Goal: Check status

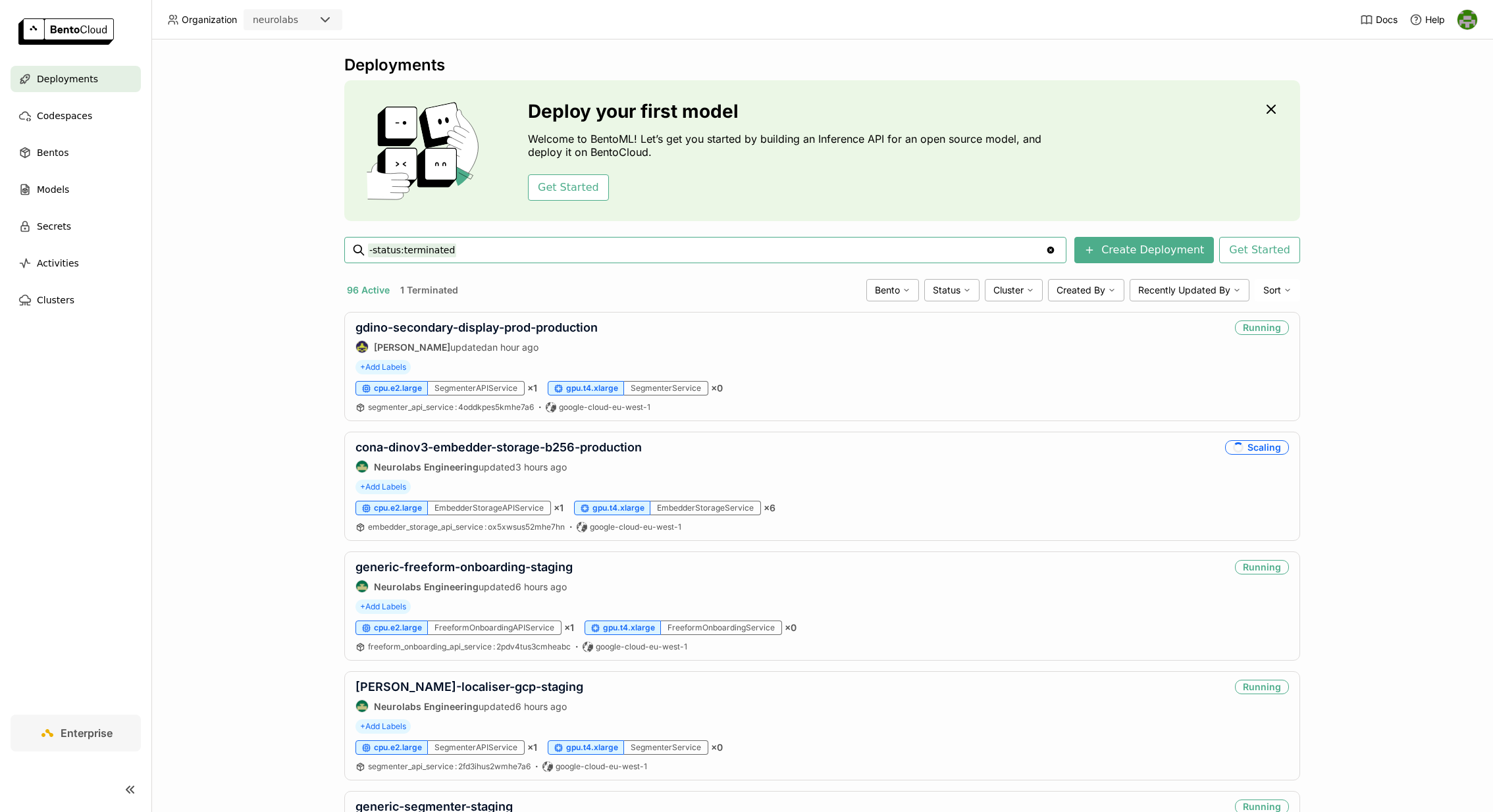
paste input "cona-dinov3-labeler-b256-production"
type input "-status:terminated cona-dinov3-labeler-b256-production"
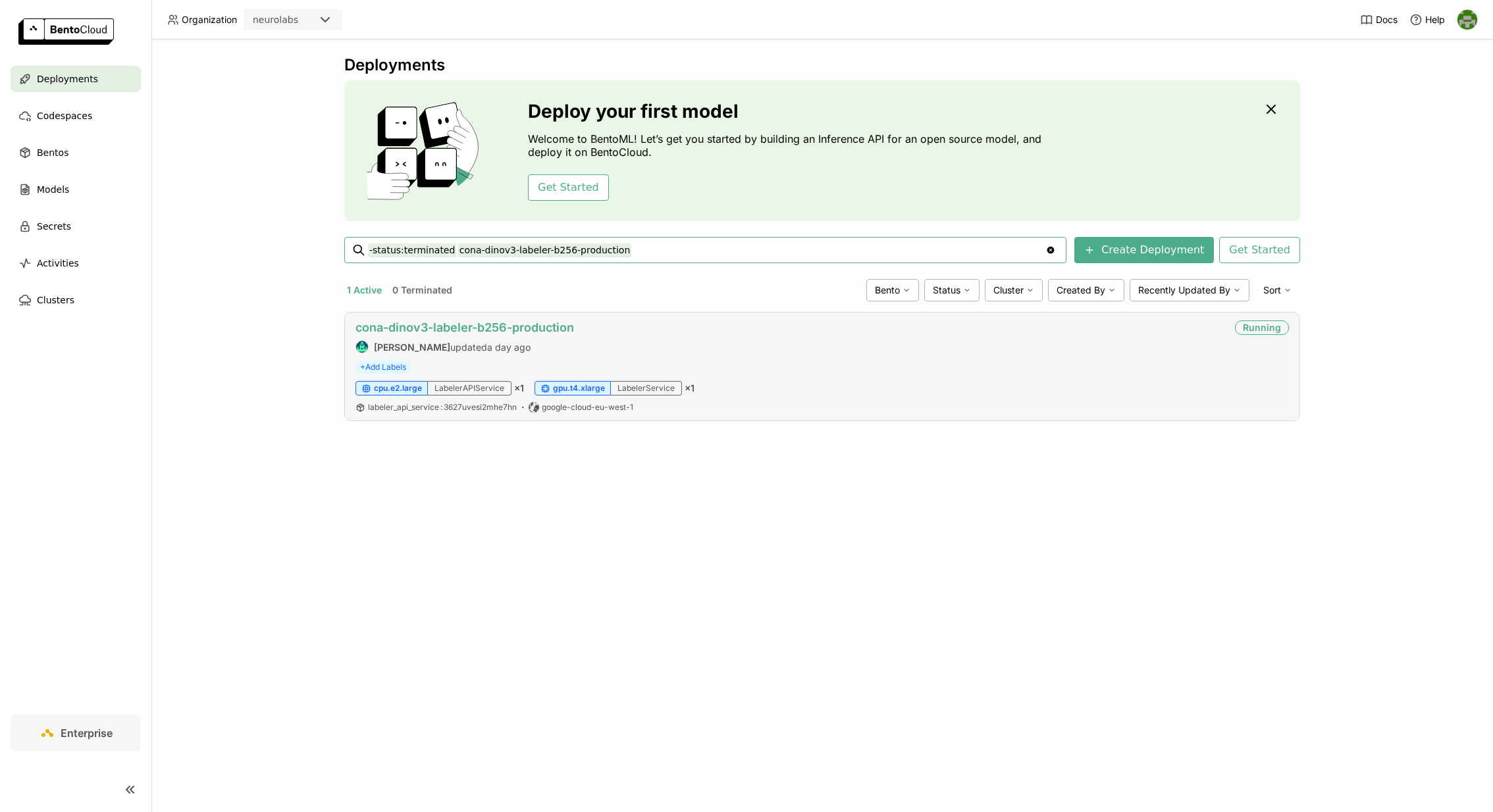
click at [510, 322] on link "cona-dinov3-labeler-b256-production" at bounding box center [464, 327] width 219 height 14
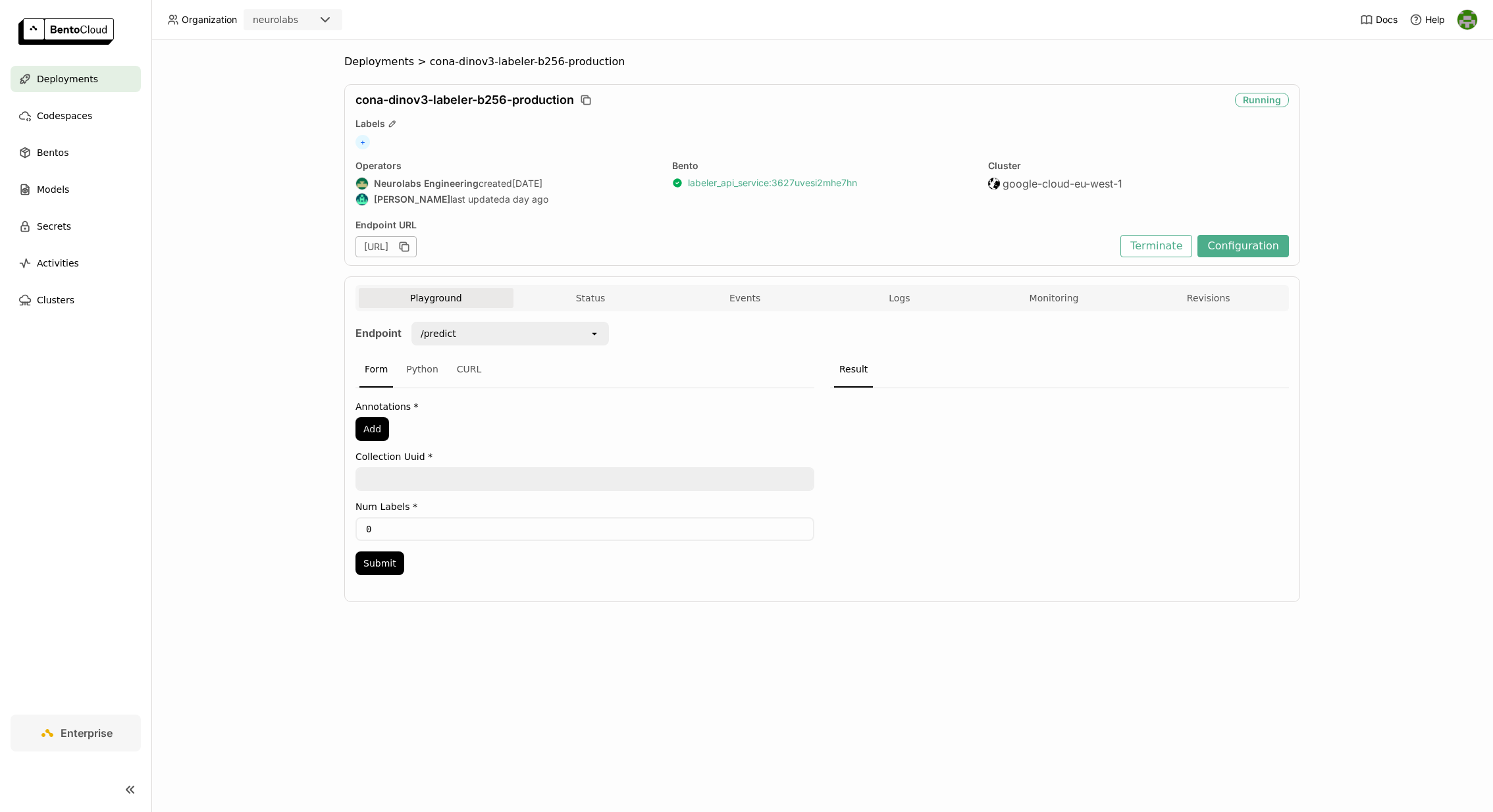
click at [765, 186] on link "labeler_api_service : 3627uvesi2mhe7hn" at bounding box center [772, 182] width 169 height 12
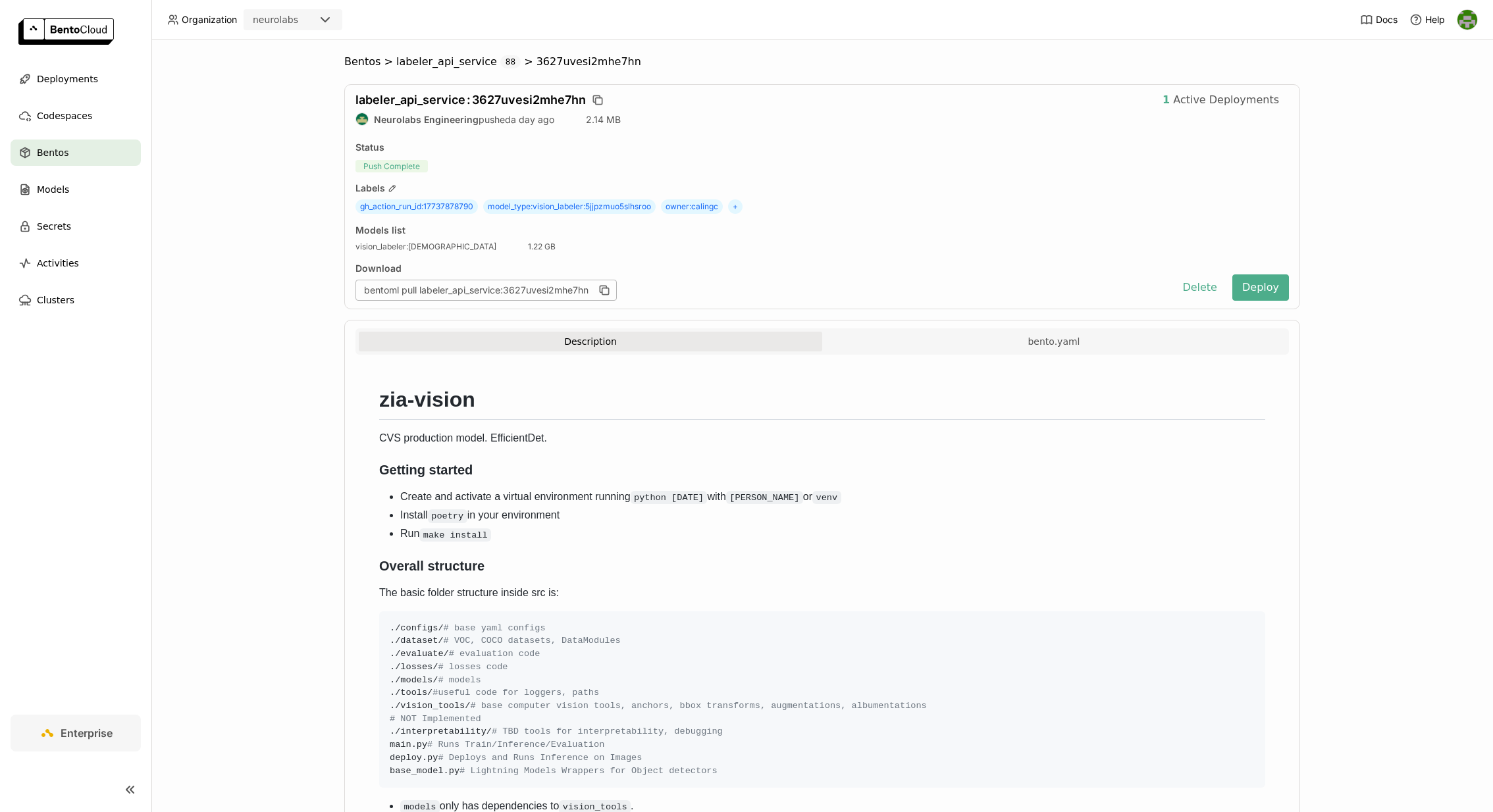
click at [592, 235] on div "Models list vision_labeler : 5jjpzmuo5slhsroo 1.22 GB" at bounding box center [822, 238] width 933 height 27
drag, startPoint x: 536, startPoint y: 205, endPoint x: 661, endPoint y: 206, distance: 125.0
click at [661, 206] on div "gh_action_run_id : 17737878790 model_type : vision_labeler:5jjpzmuo5slhsroo own…" at bounding box center [822, 207] width 933 height 15
copy span "vision_labeler:5jjpzmuo5slhsroo"
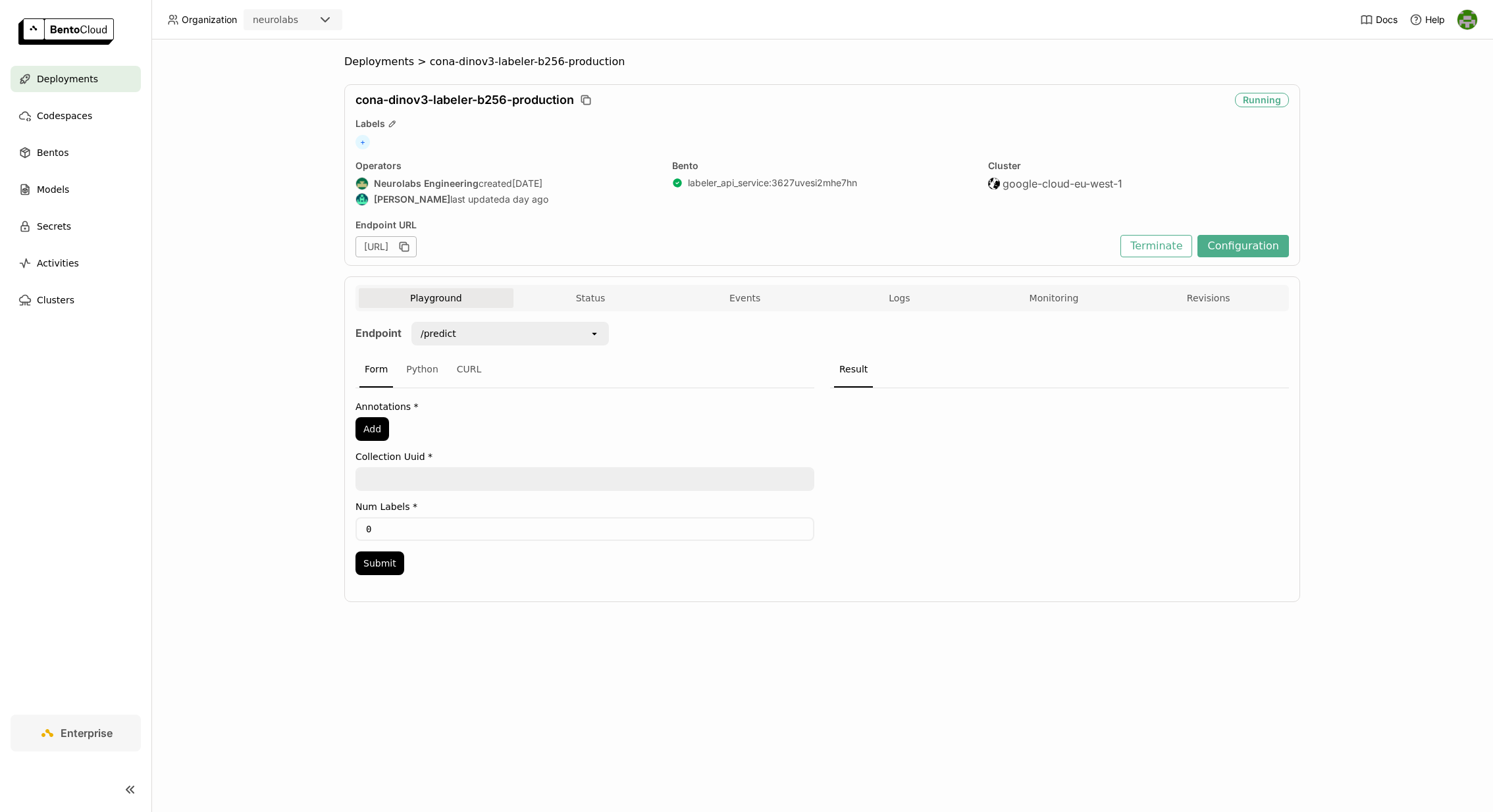
click at [100, 90] on div "Deployments" at bounding box center [76, 79] width 130 height 27
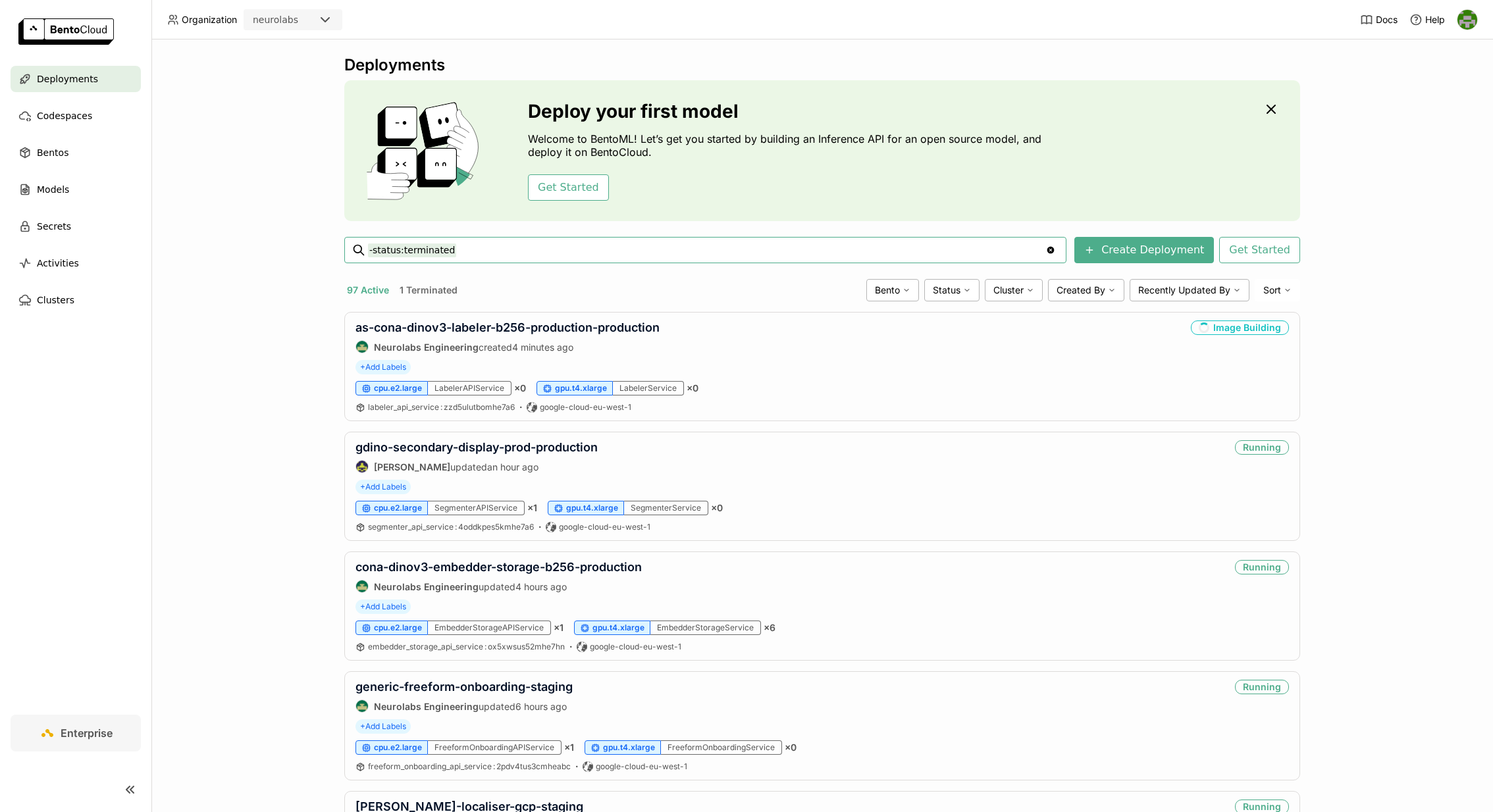
click at [688, 244] on input "-status:terminated" at bounding box center [707, 250] width 678 height 21
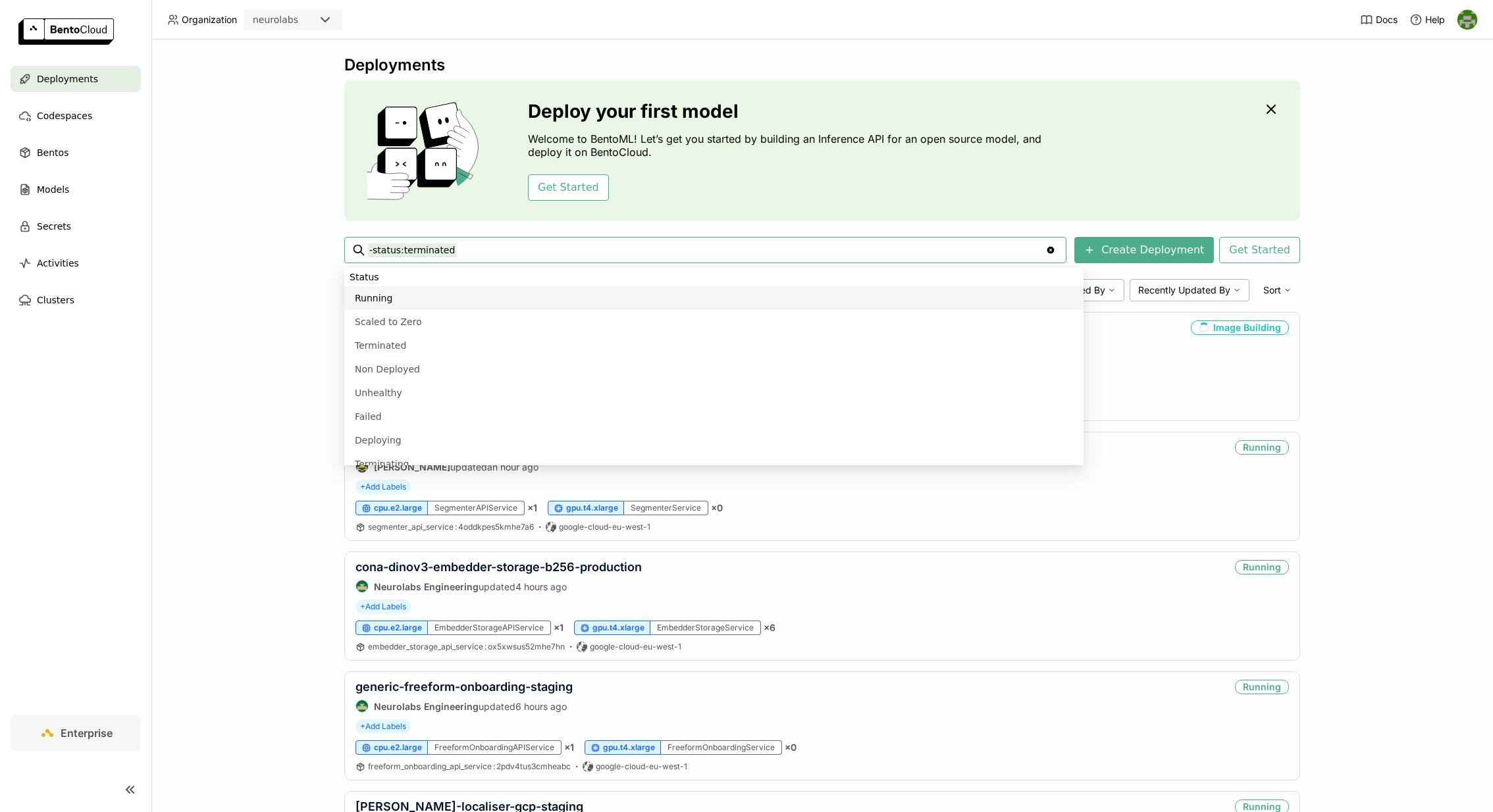
type input "-status:terminated as-cona-dinov3-labeler-b256-production"
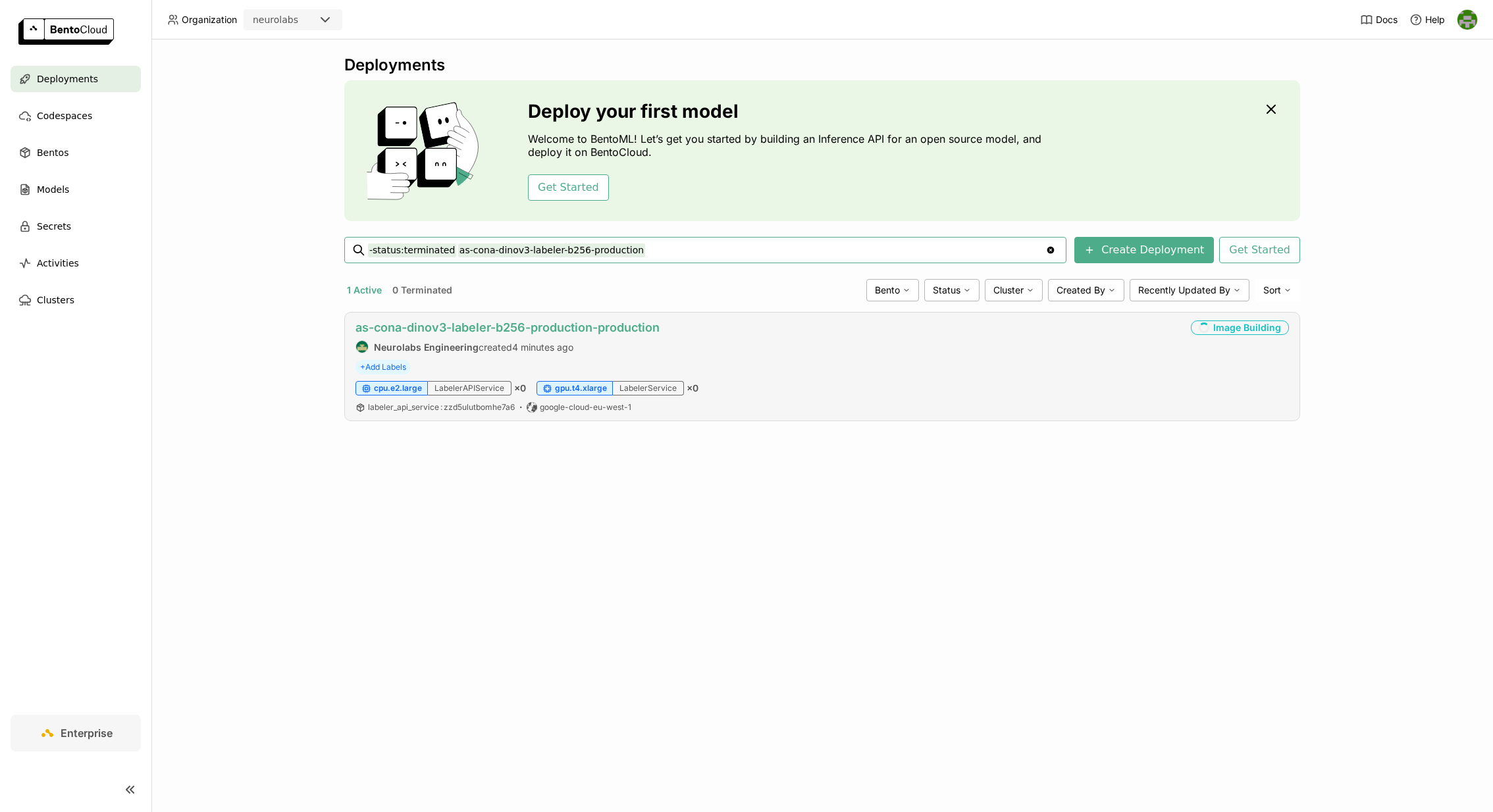
click at [621, 324] on link "as-cona-dinov3-labeler-b256-production-production" at bounding box center [507, 327] width 304 height 14
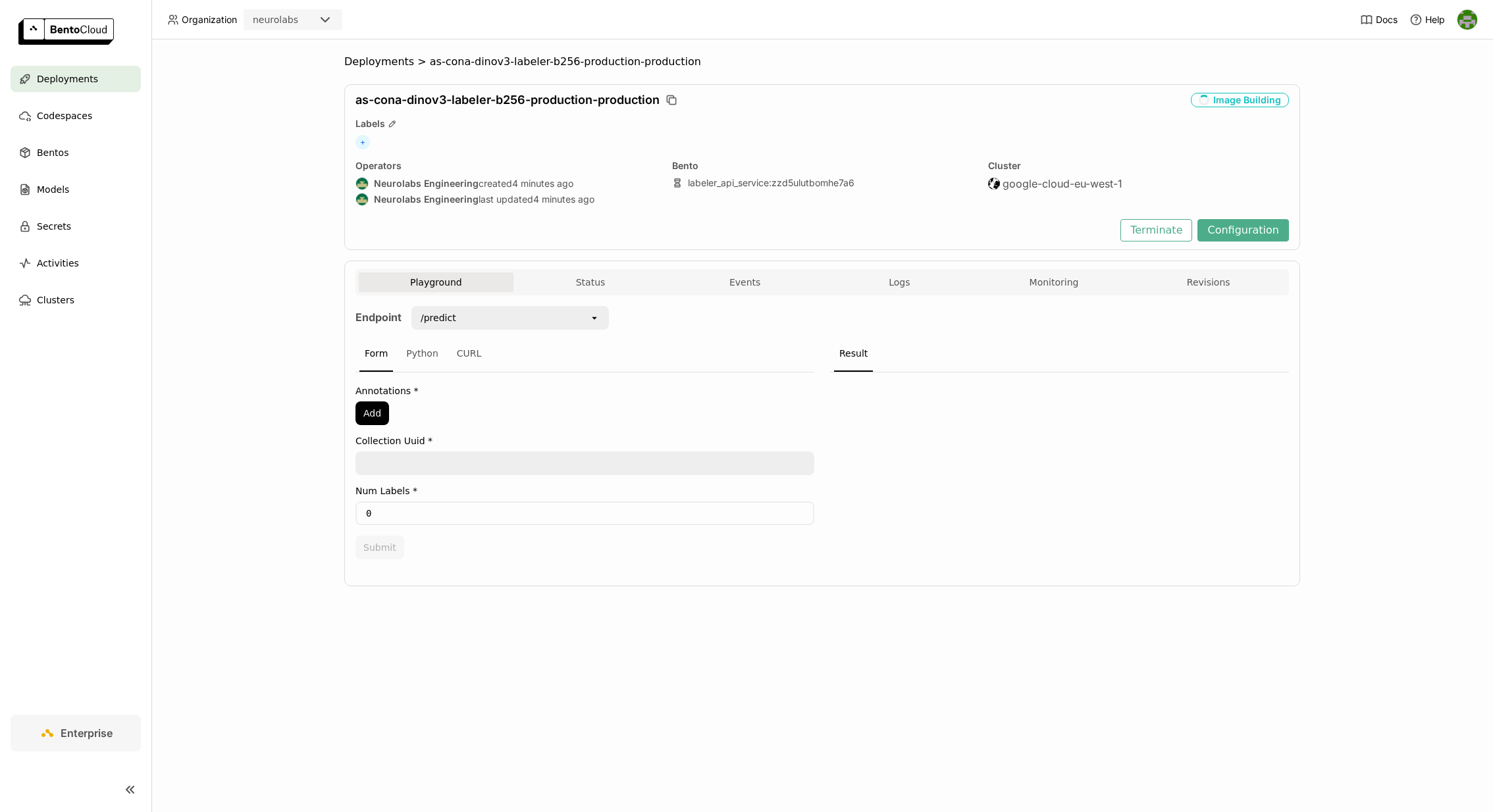
click at [261, 305] on div "Deployments > as-cona-dinov3-labeler-b256-production-production as-cona-dinov3-…" at bounding box center [822, 426] width 1342 height 773
click at [583, 275] on button "Status" at bounding box center [591, 283] width 155 height 20
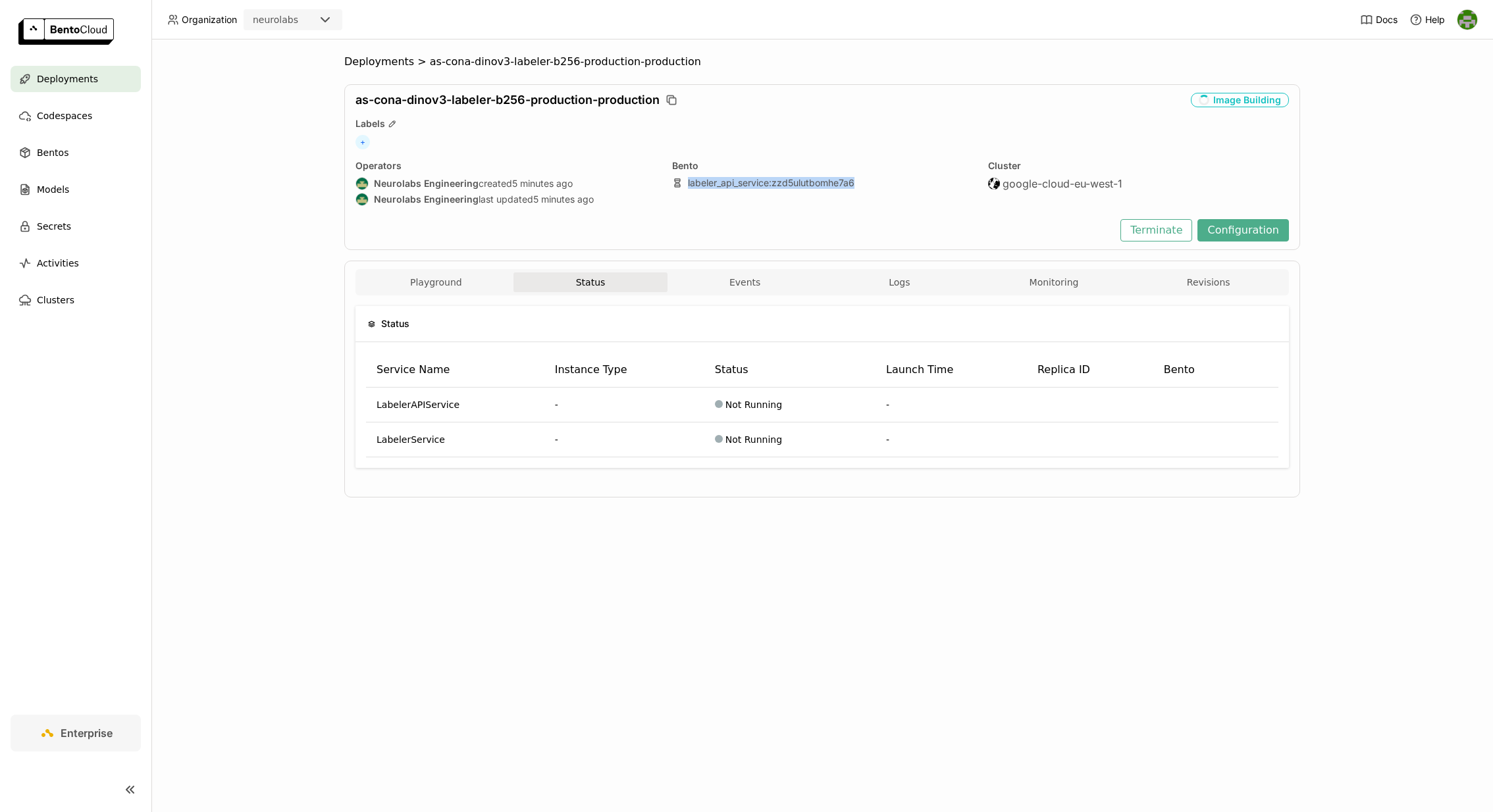
copy link "labeler_api_service : zzd5ulutbomhe7a6"
drag, startPoint x: 867, startPoint y: 182, endPoint x: 333, endPoint y: 163, distance: 534.3
click at [336, 163] on div "Deployments > as-cona-dinov3-labeler-b256-production-production as-cona-dinov3-…" at bounding box center [822, 426] width 1342 height 773
click at [296, 234] on div "Deployments > as-cona-dinov3-labeler-b256-production-production as-cona-dinov3-…" at bounding box center [822, 426] width 1342 height 773
click at [448, 277] on button "Playground" at bounding box center [436, 283] width 155 height 20
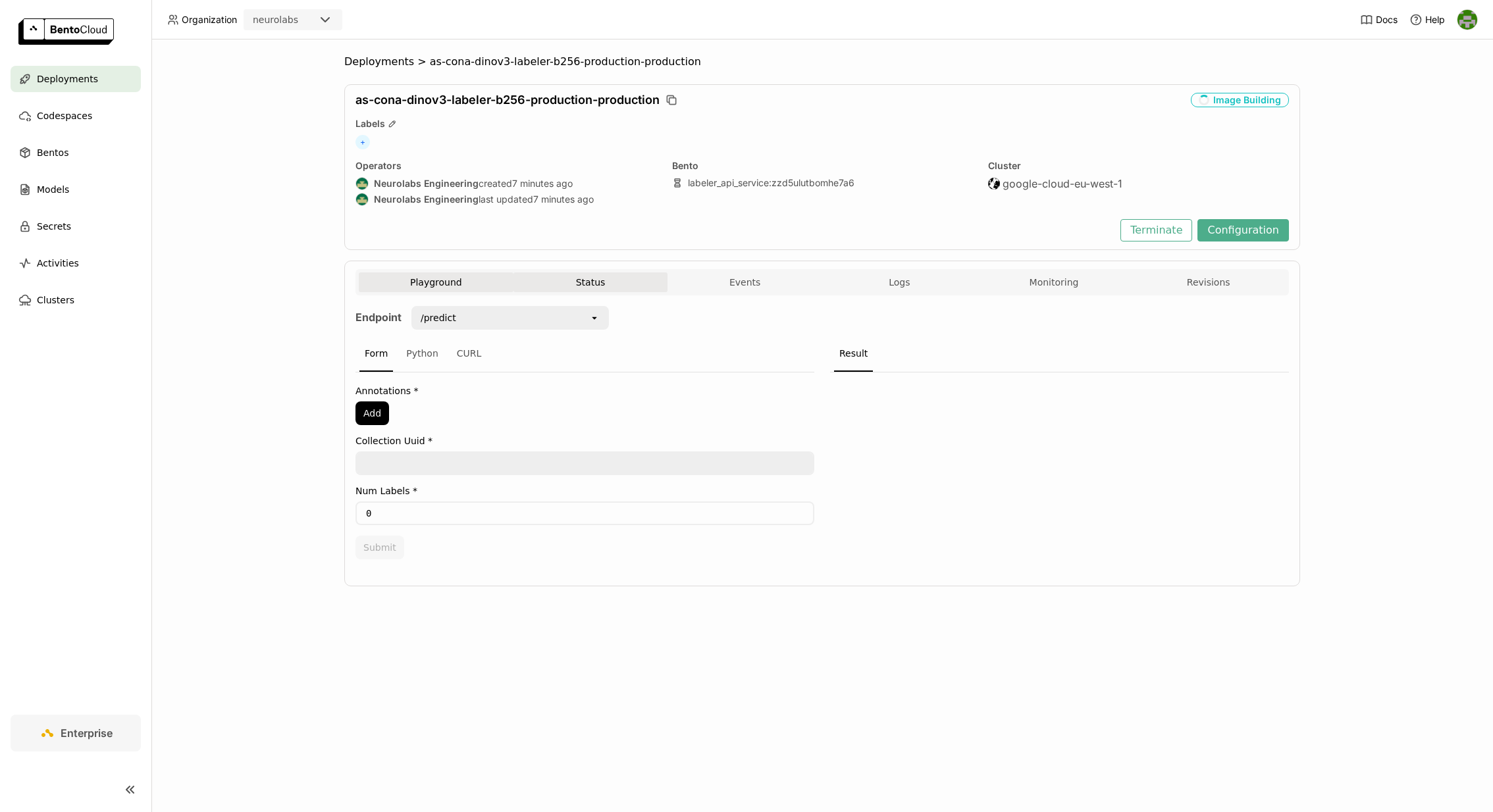
click at [604, 281] on button "Status" at bounding box center [591, 283] width 155 height 20
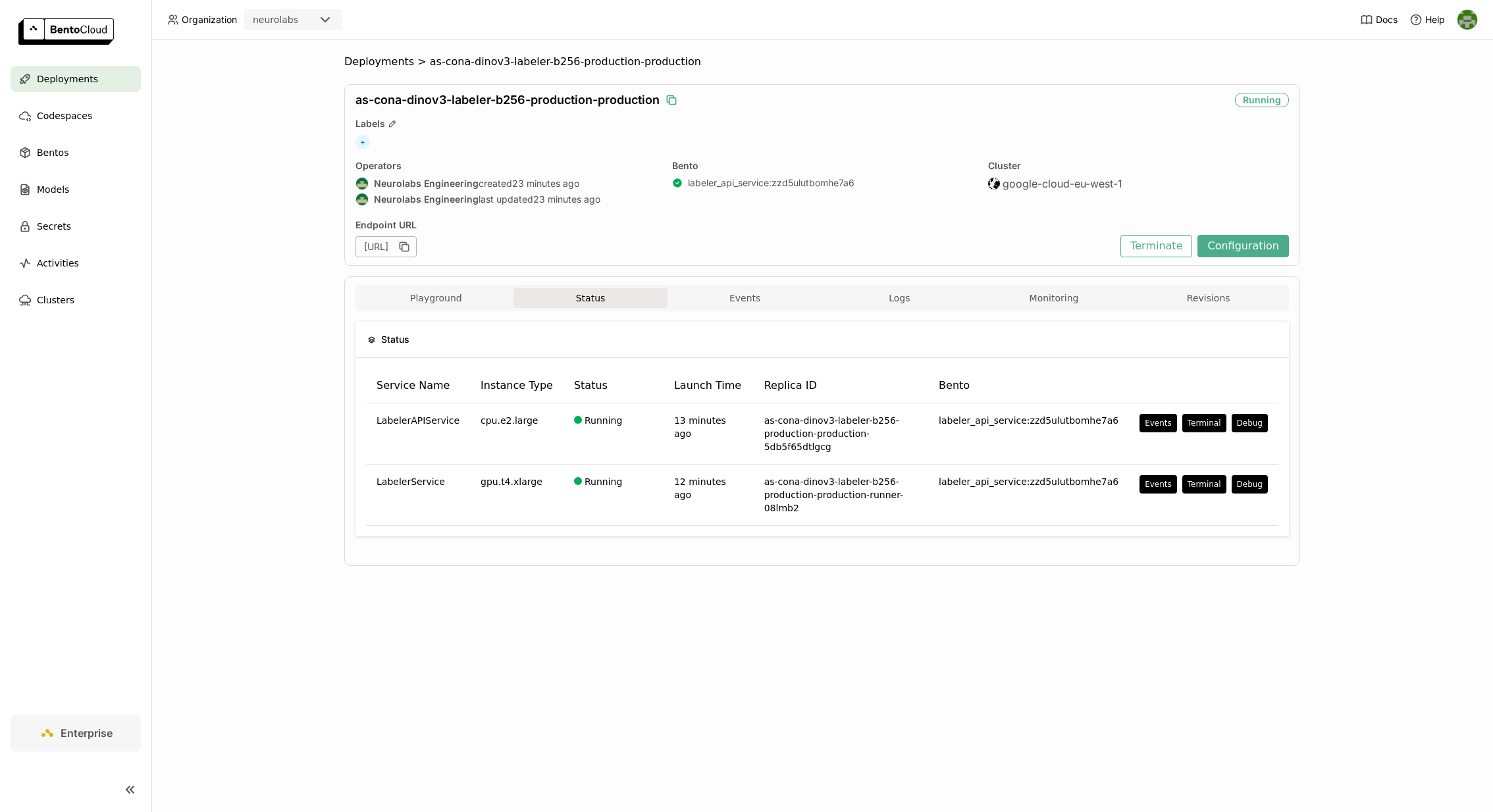
click at [676, 103] on icon "button" at bounding box center [671, 100] width 13 height 13
